Goal: Task Accomplishment & Management: Use online tool/utility

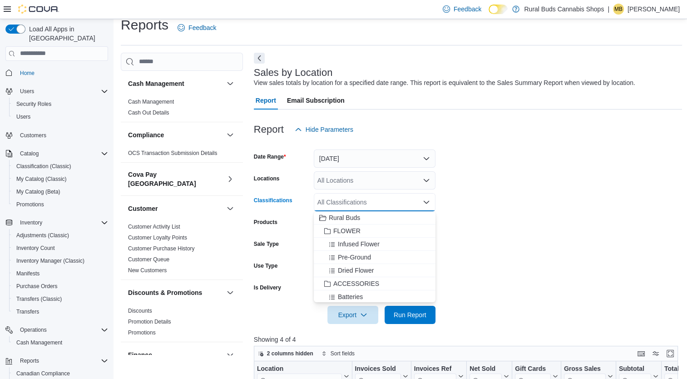
scroll to position [60, 0]
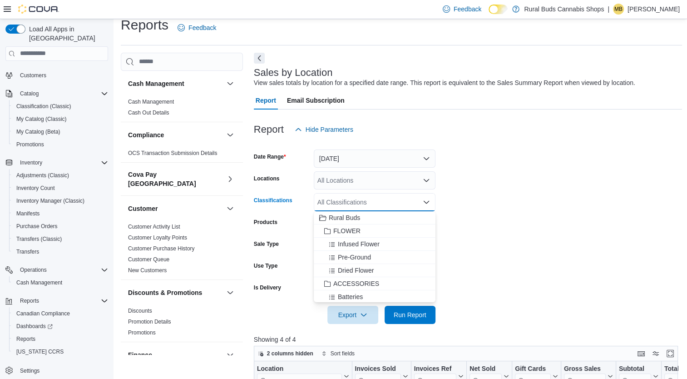
click at [405, 173] on div "All Locations" at bounding box center [375, 180] width 122 height 18
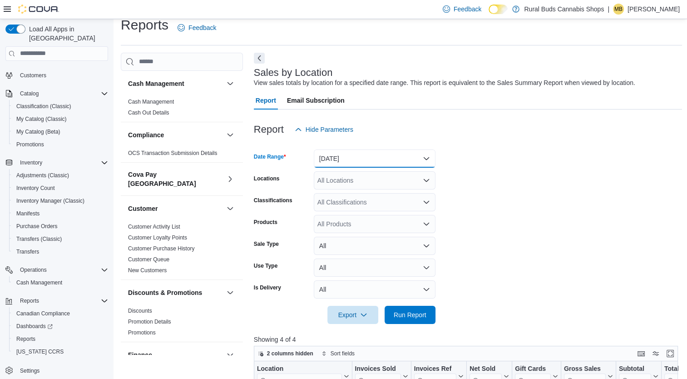
click at [407, 159] on button "[DATE]" at bounding box center [375, 158] width 122 height 18
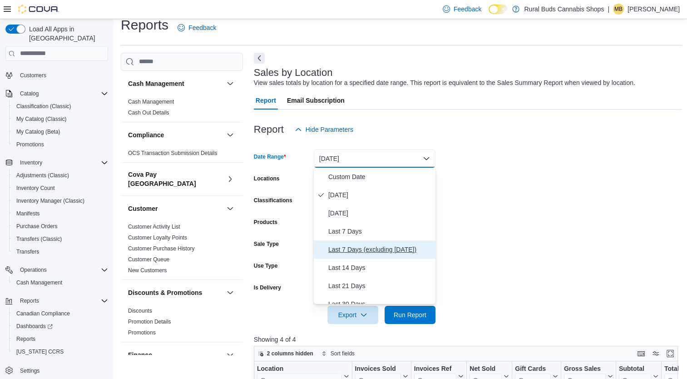
click at [349, 250] on span "Last 7 Days (excluding [DATE])" at bounding box center [380, 249] width 104 height 11
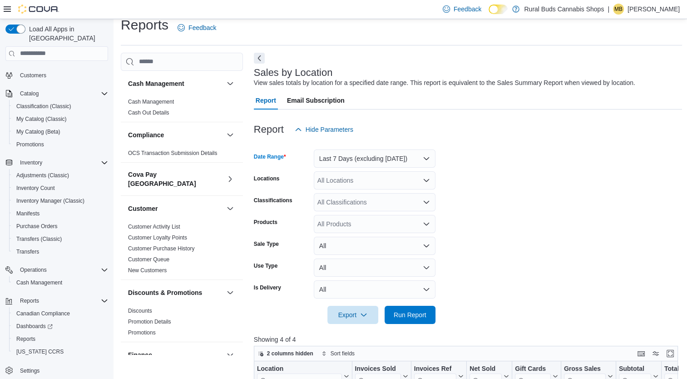
click at [413, 180] on div "All Locations" at bounding box center [375, 180] width 122 height 18
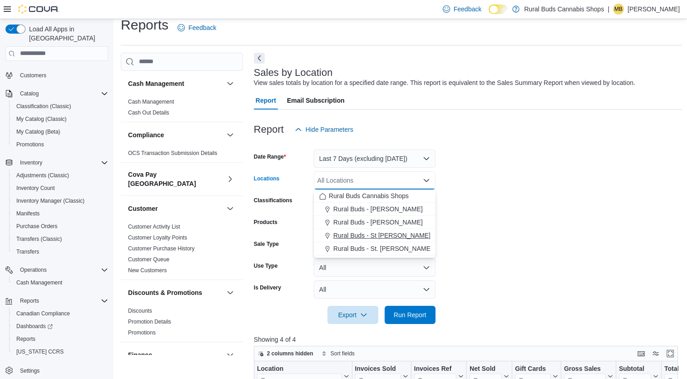
click at [372, 235] on span "Rural Buds - St [PERSON_NAME]" at bounding box center [381, 235] width 97 height 9
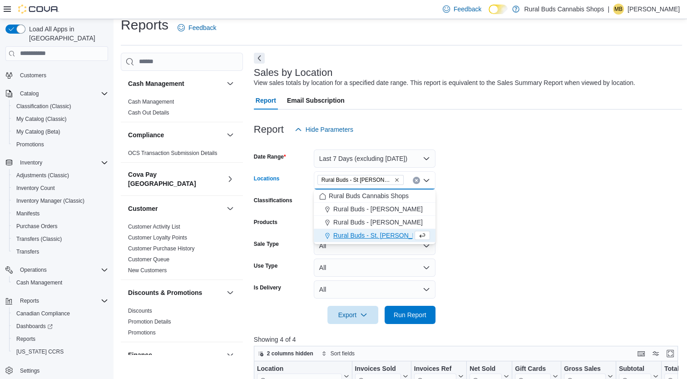
click at [534, 248] on form "Date Range Last 7 Days (excluding [DATE]) Locations Rural Buds - [GEOGRAPHIC_DA…" at bounding box center [468, 231] width 429 height 185
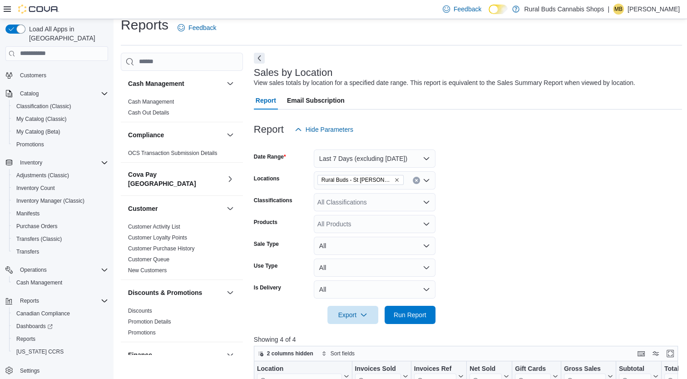
click at [403, 213] on form "Date Range Last 7 Days (excluding [DATE]) Locations Rural Buds - [GEOGRAPHIC_DA…" at bounding box center [468, 231] width 429 height 185
click at [403, 204] on div "All Classifications" at bounding box center [375, 202] width 122 height 18
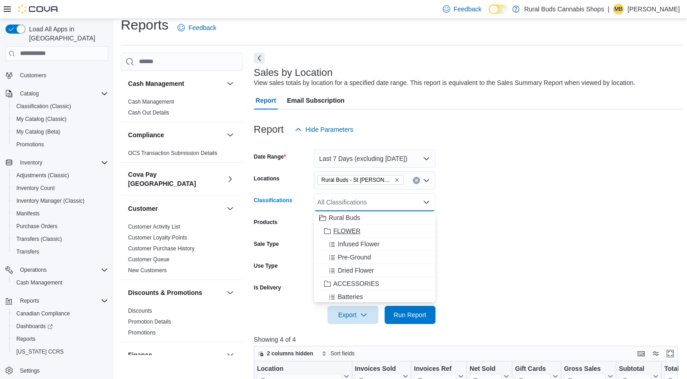
click at [350, 229] on span "FLOWER" at bounding box center [346, 230] width 27 height 9
click at [342, 214] on span "EDIBLES" at bounding box center [346, 217] width 27 height 9
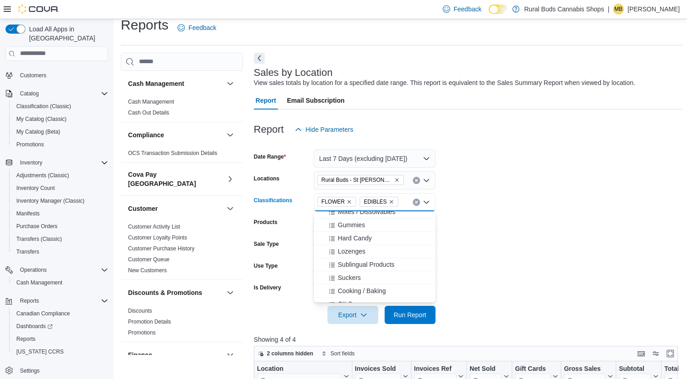
scroll to position [545, 0]
click at [338, 238] on span "CONCENTRATES" at bounding box center [359, 239] width 52 height 9
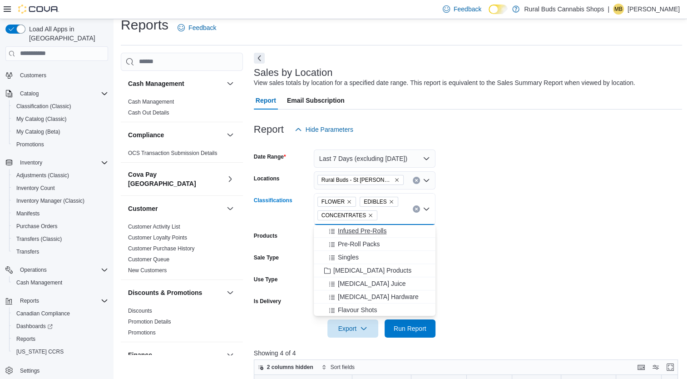
scroll to position [772, 0]
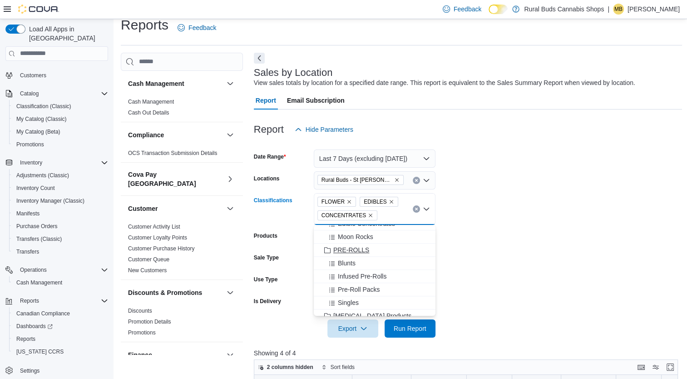
click at [351, 243] on button "PRE-ROLLS" at bounding box center [375, 249] width 122 height 13
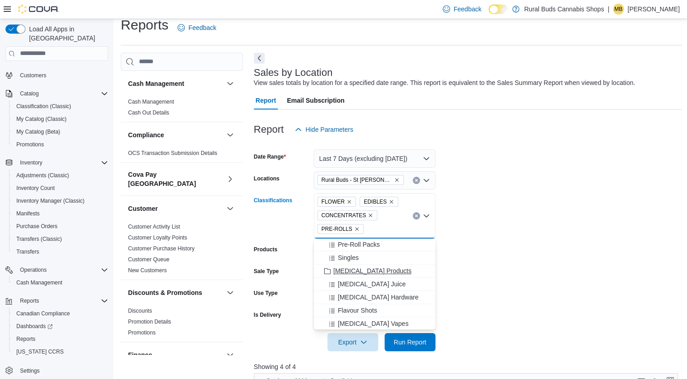
scroll to position [908, 0]
click at [357, 273] on span "THC VAPES" at bounding box center [350, 272] width 35 height 9
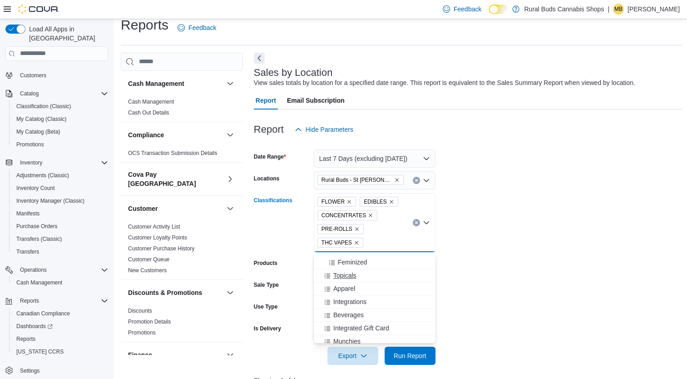
click at [345, 274] on span "Topicals" at bounding box center [344, 275] width 23 height 9
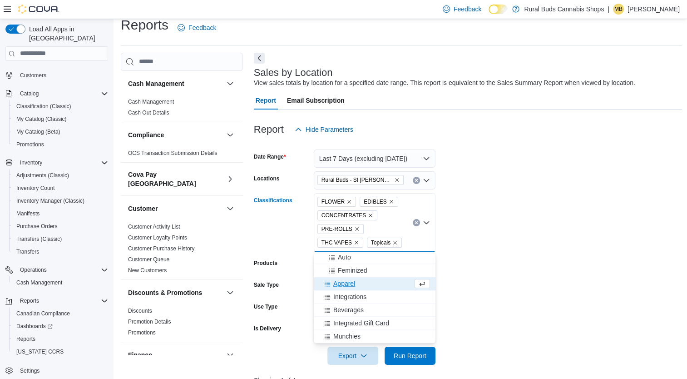
scroll to position [1081, 0]
click at [345, 306] on span "Beverages" at bounding box center [348, 310] width 30 height 9
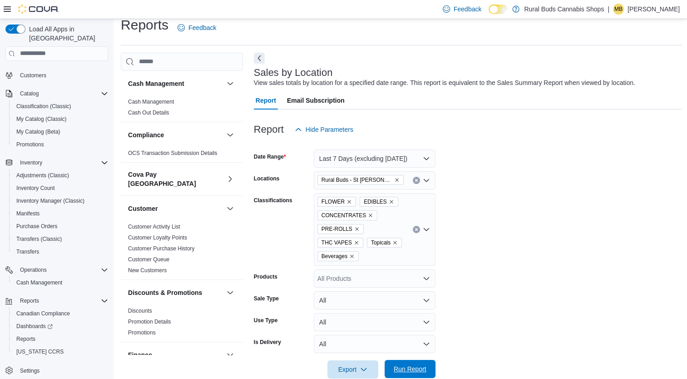
click at [412, 364] on span "Run Report" at bounding box center [410, 368] width 33 height 9
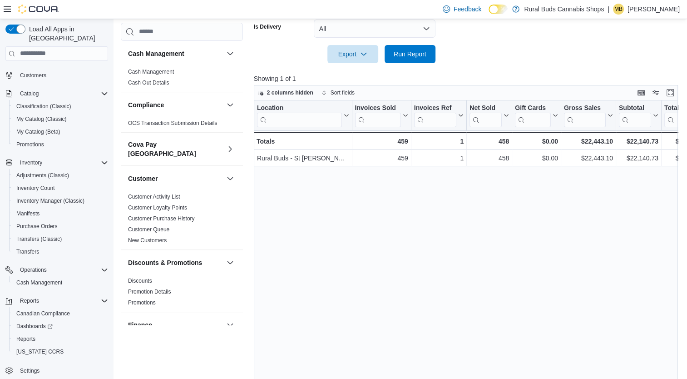
scroll to position [328, 0]
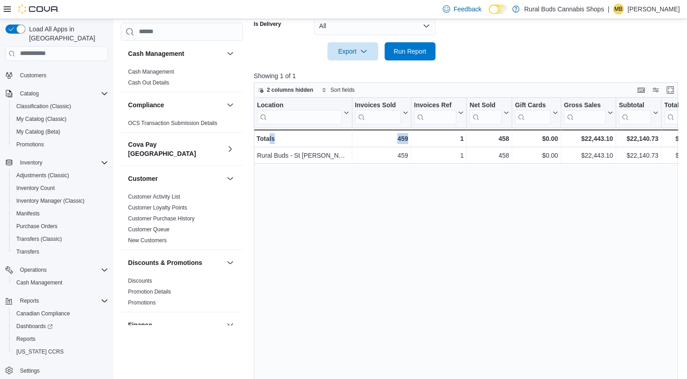
drag, startPoint x: 269, startPoint y: 366, endPoint x: 451, endPoint y: 380, distance: 182.7
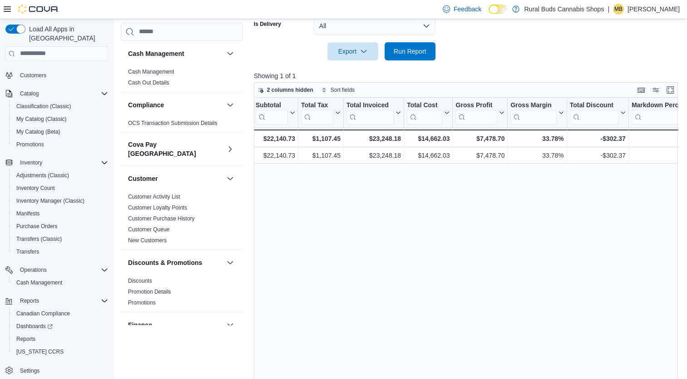
scroll to position [0, 379]
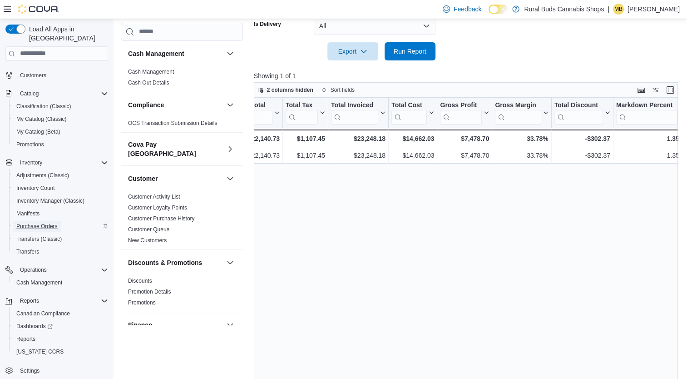
click at [44, 223] on span "Purchase Orders" at bounding box center [36, 226] width 41 height 7
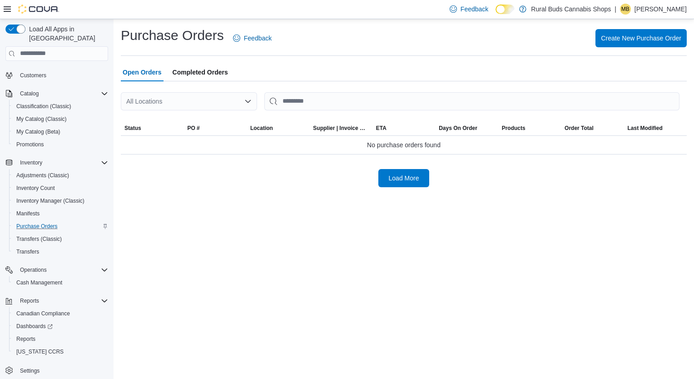
click at [194, 63] on span "Completed Orders" at bounding box center [200, 72] width 55 height 18
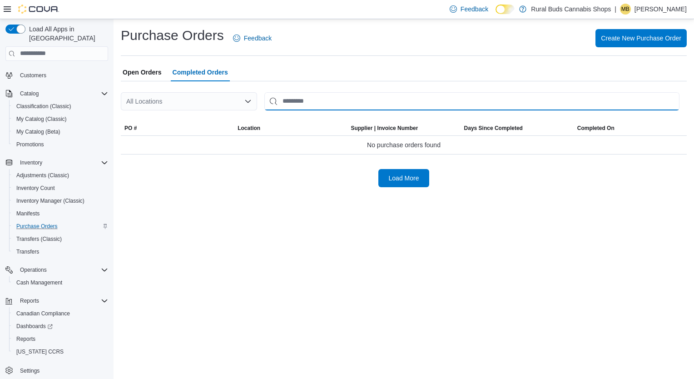
click at [339, 102] on input "This is a search bar. After typing your query, hit enter to filter the results …" at bounding box center [471, 101] width 415 height 18
click at [287, 96] on input "****" at bounding box center [450, 101] width 372 height 18
click at [295, 99] on input "****" at bounding box center [450, 101] width 372 height 18
type input "*****"
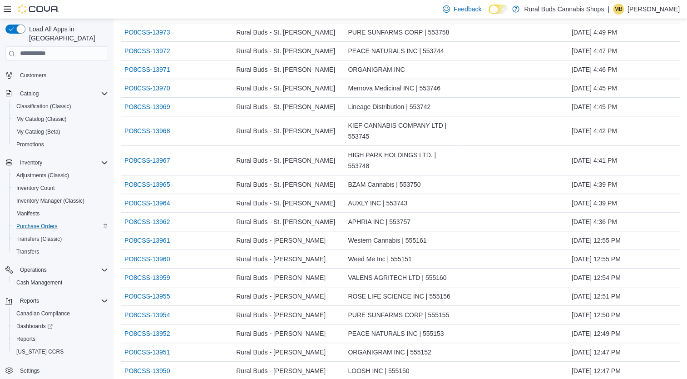
scroll to position [810, 0]
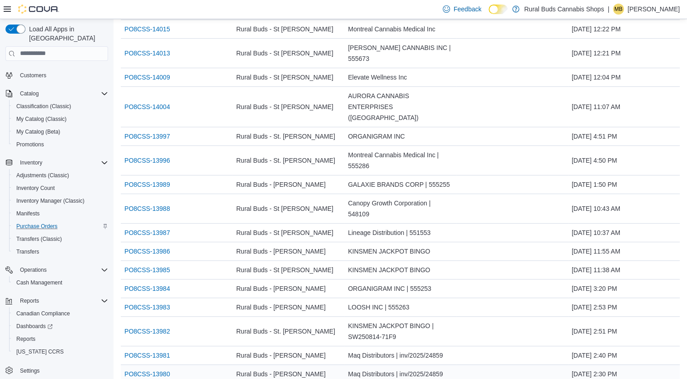
scroll to position [0, 0]
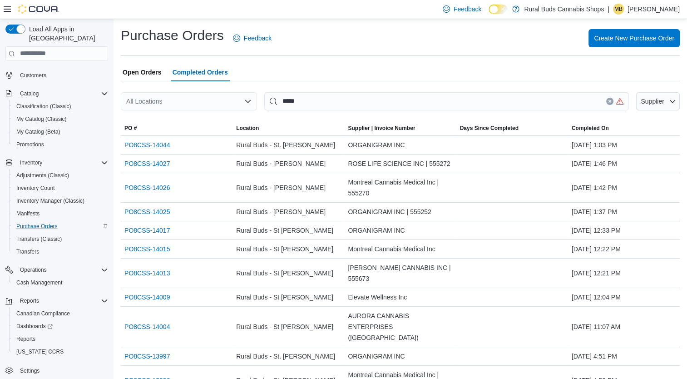
click at [246, 99] on icon "Open list of options" at bounding box center [247, 101] width 7 height 7
click at [612, 101] on icon "Clear input" at bounding box center [610, 101] width 4 height 4
click at [251, 99] on icon "Open list of options" at bounding box center [247, 101] width 7 height 7
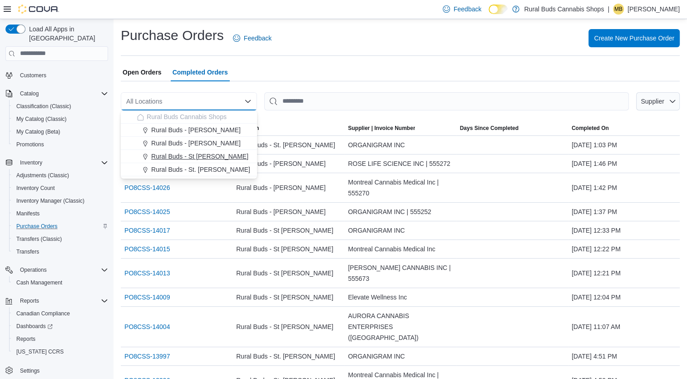
click at [196, 154] on span "Rural Buds - St [PERSON_NAME]" at bounding box center [199, 156] width 97 height 9
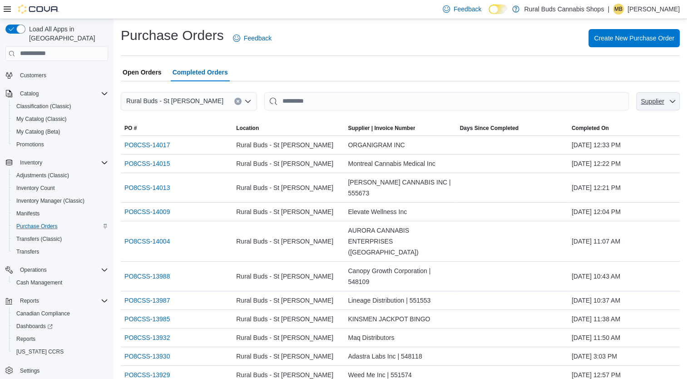
click at [664, 101] on span "Supplier" at bounding box center [652, 101] width 23 height 7
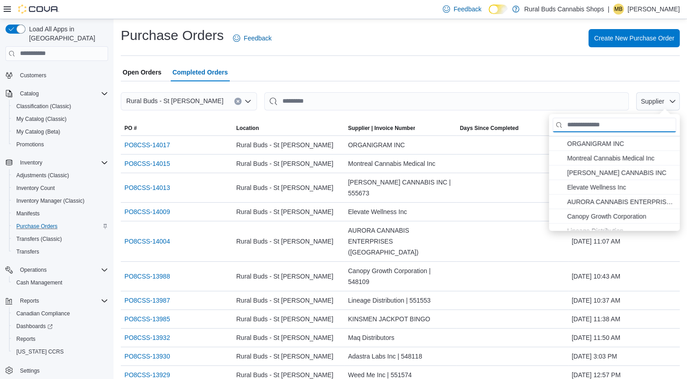
click at [626, 119] on input "Supplier" at bounding box center [615, 125] width 124 height 15
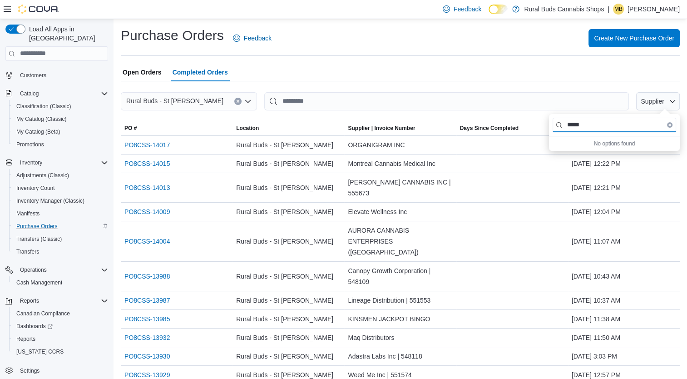
type input "*****"
click at [239, 102] on icon "Clear input" at bounding box center [238, 101] width 2 height 2
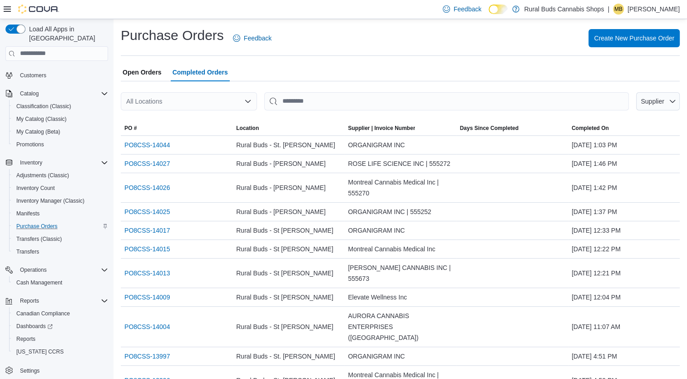
click at [294, 48] on div "Purchase Orders Feedback Create New Purchase Order" at bounding box center [400, 38] width 559 height 24
click at [664, 100] on span "Supplier" at bounding box center [652, 101] width 23 height 7
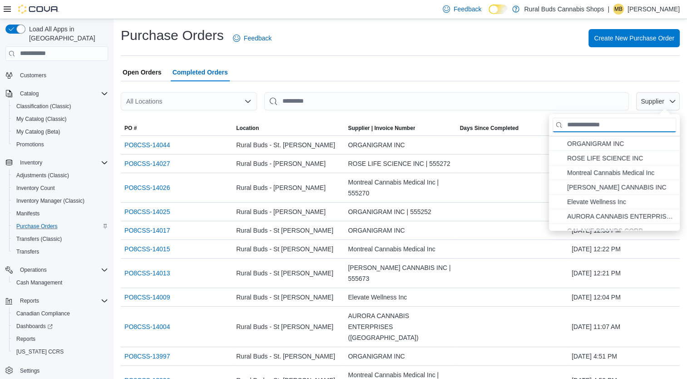
click at [635, 121] on input "Supplier" at bounding box center [615, 125] width 124 height 15
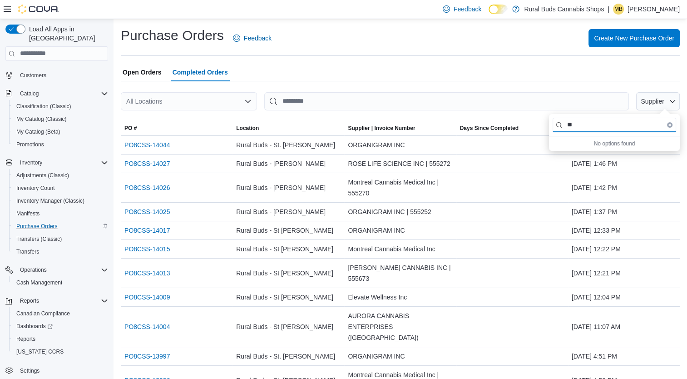
type input "*"
click at [30, 90] on span "Catalog" at bounding box center [29, 93] width 19 height 7
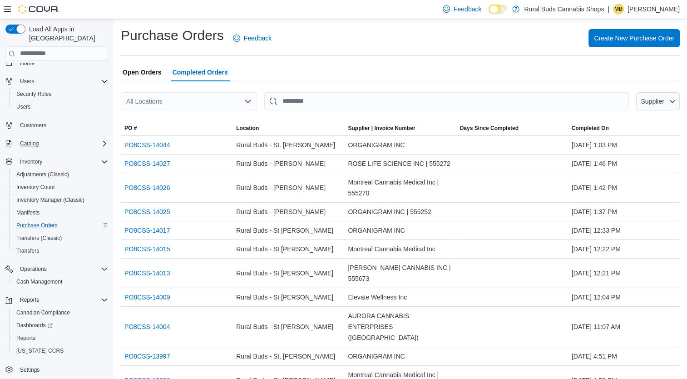
scroll to position [9, 0]
